Goal: Information Seeking & Learning: Check status

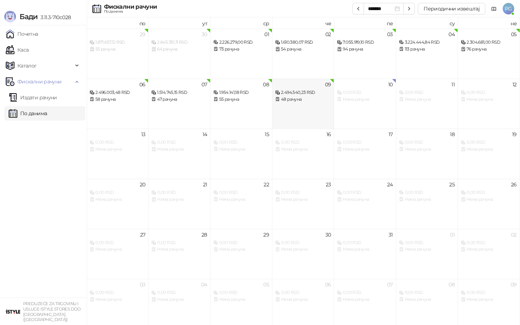
click at [294, 114] on div "09 2.494.540,23 RSD 48 рачуна" at bounding box center [303, 104] width 62 height 50
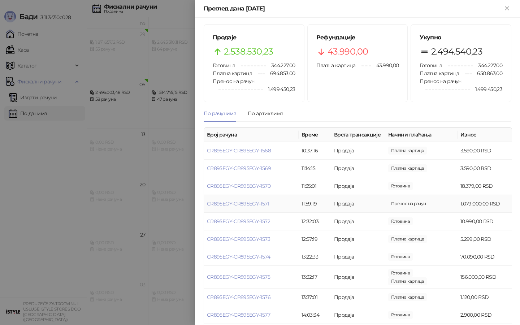
scroll to position [3, 0]
click at [263, 203] on link "CR895EGY-CR895EGY-1571" at bounding box center [238, 203] width 62 height 6
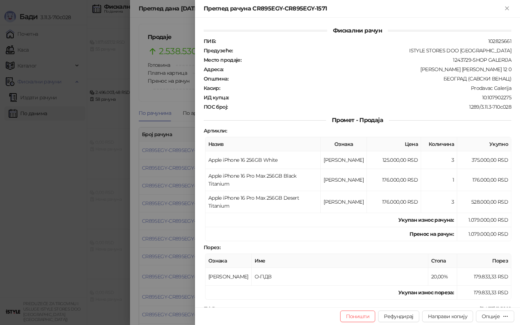
click at [178, 188] on div at bounding box center [260, 162] width 520 height 325
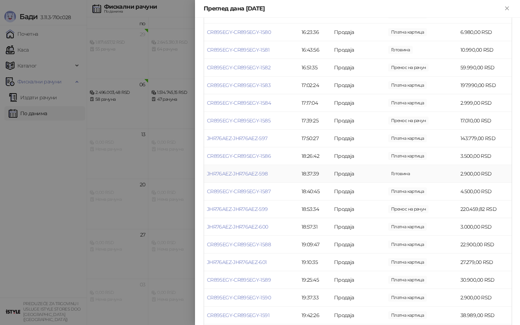
scroll to position [429, 0]
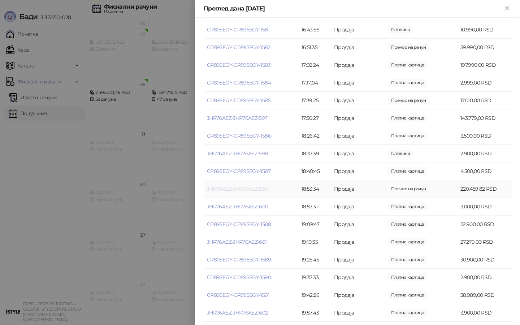
click at [251, 191] on link "JHR76AEZ-JHR76AEZ-599" at bounding box center [237, 189] width 61 height 6
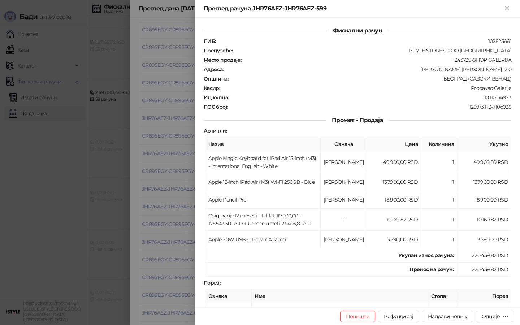
click at [181, 207] on div at bounding box center [260, 162] width 520 height 325
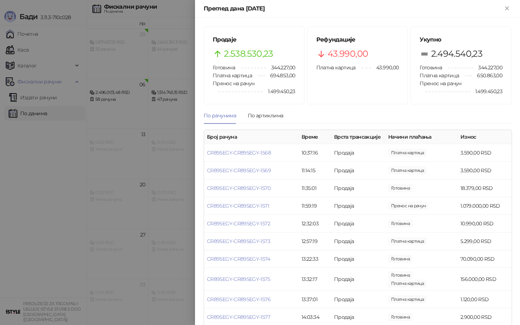
click at [134, 241] on div at bounding box center [260, 162] width 520 height 325
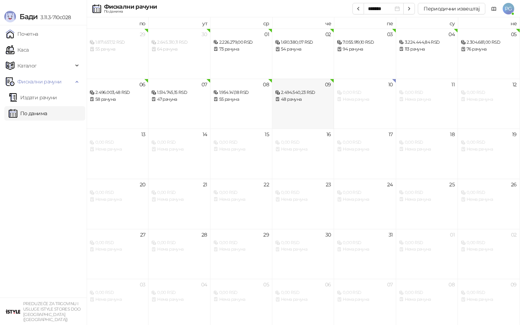
click at [281, 117] on div "09 2.494.540,23 RSD 48 рачуна" at bounding box center [303, 104] width 62 height 50
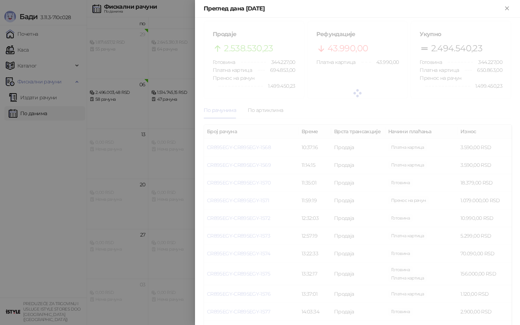
scroll to position [11, 0]
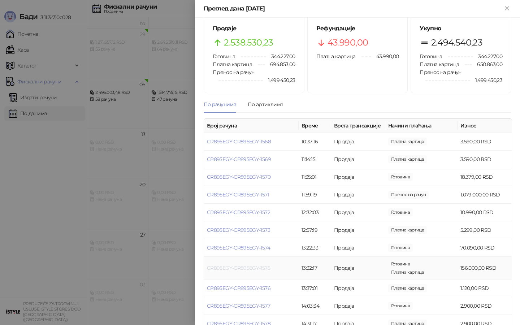
click at [259, 266] on link "CR895EGY-CR895EGY-1575" at bounding box center [238, 268] width 63 height 6
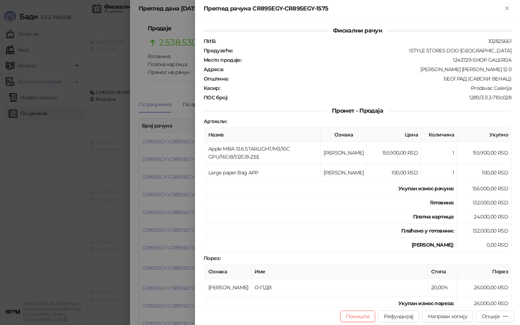
click at [103, 237] on div at bounding box center [260, 162] width 520 height 325
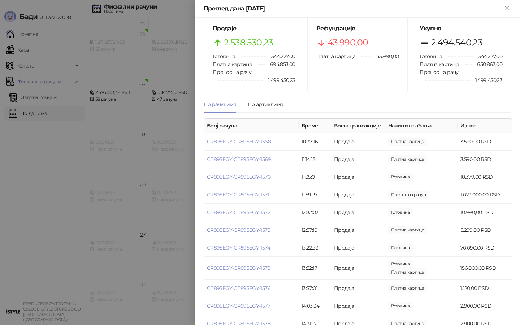
click at [98, 235] on div at bounding box center [260, 162] width 520 height 325
